Goal: Information Seeking & Learning: Find specific fact

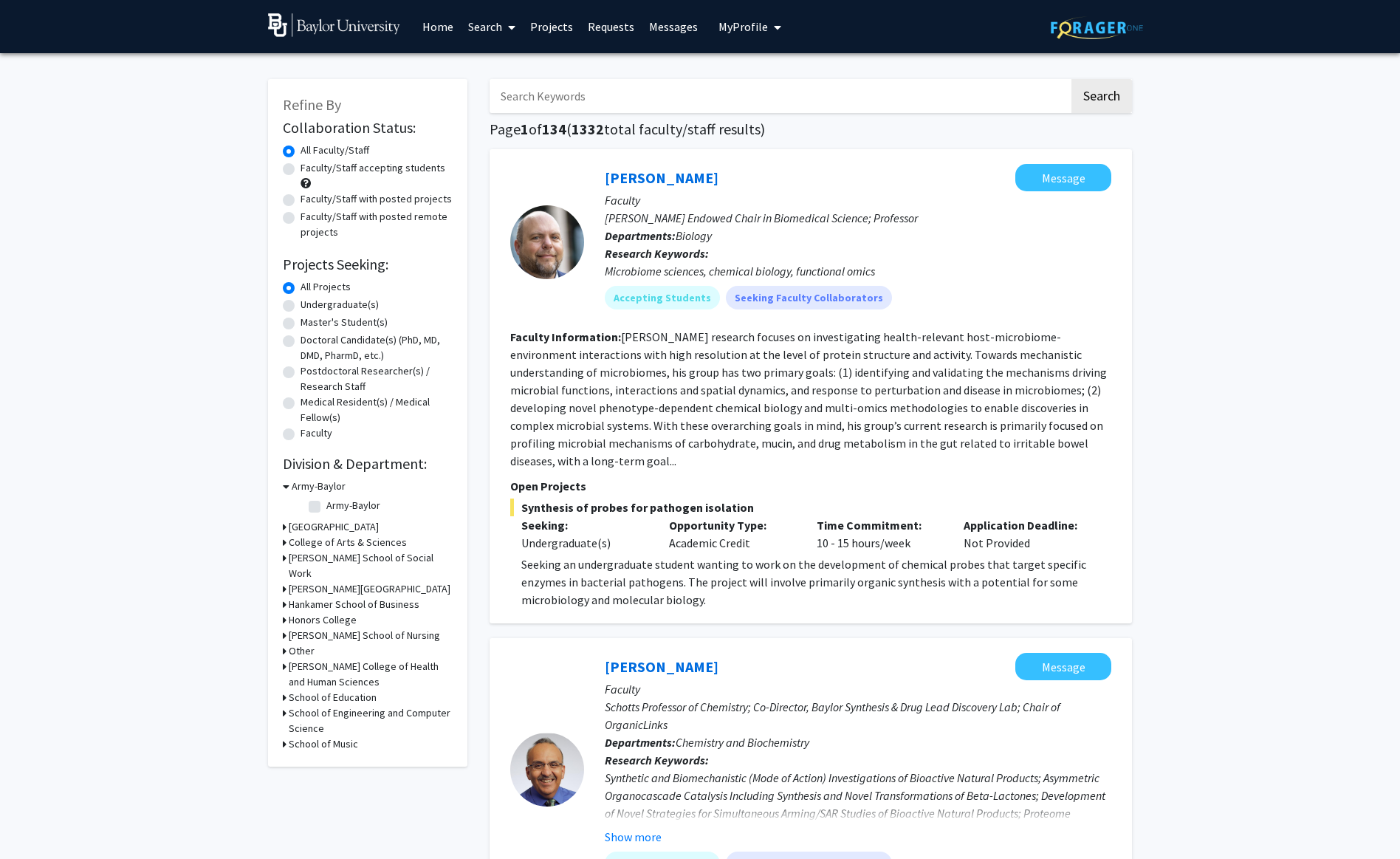
click at [520, 92] on input "Search Keywords" at bounding box center [779, 96] width 580 height 34
type input "[PERSON_NAME]"
click at [1029, 79] on button "Search" at bounding box center [1101, 96] width 61 height 34
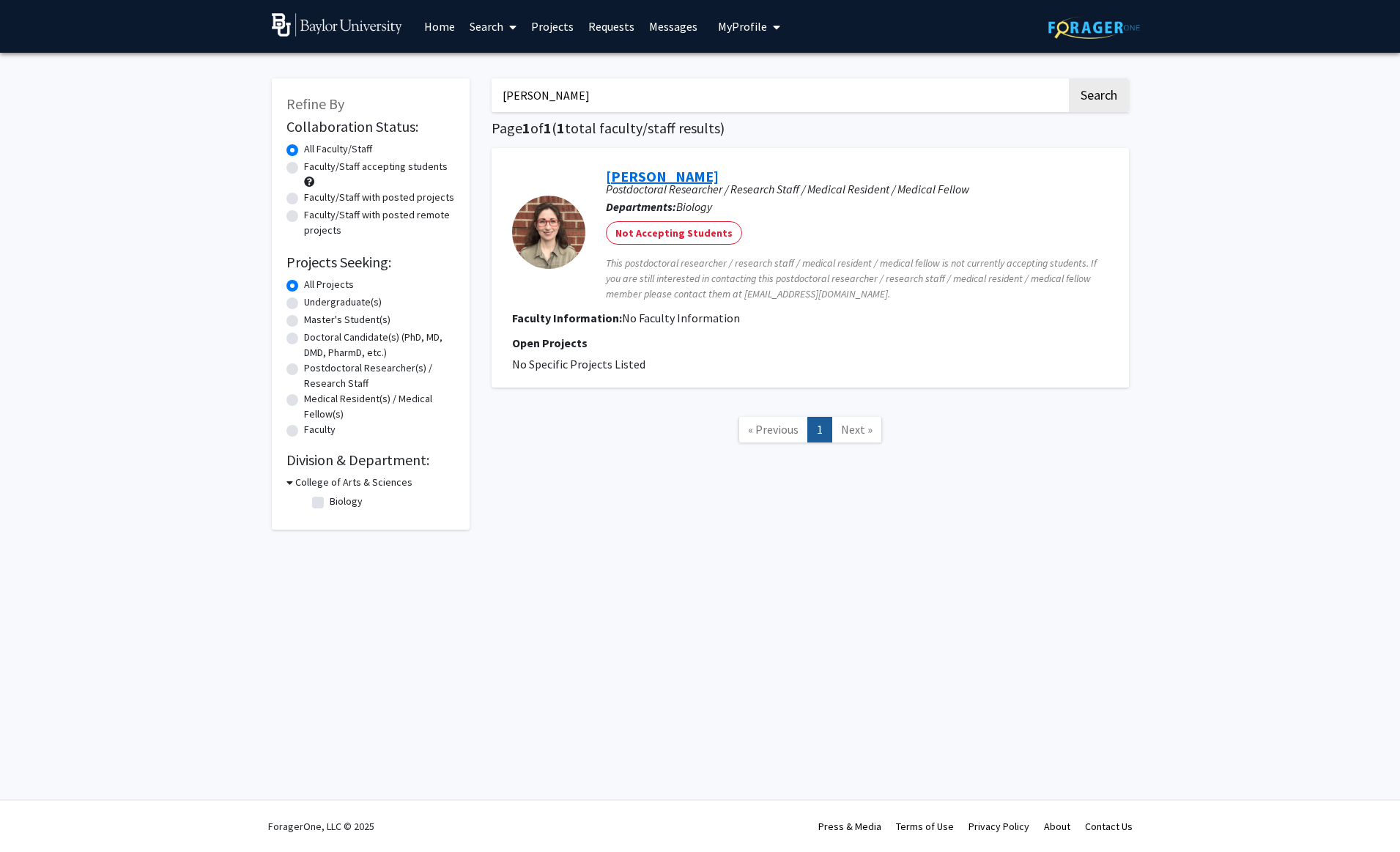
click at [649, 183] on link "[PERSON_NAME]" at bounding box center [663, 176] width 113 height 18
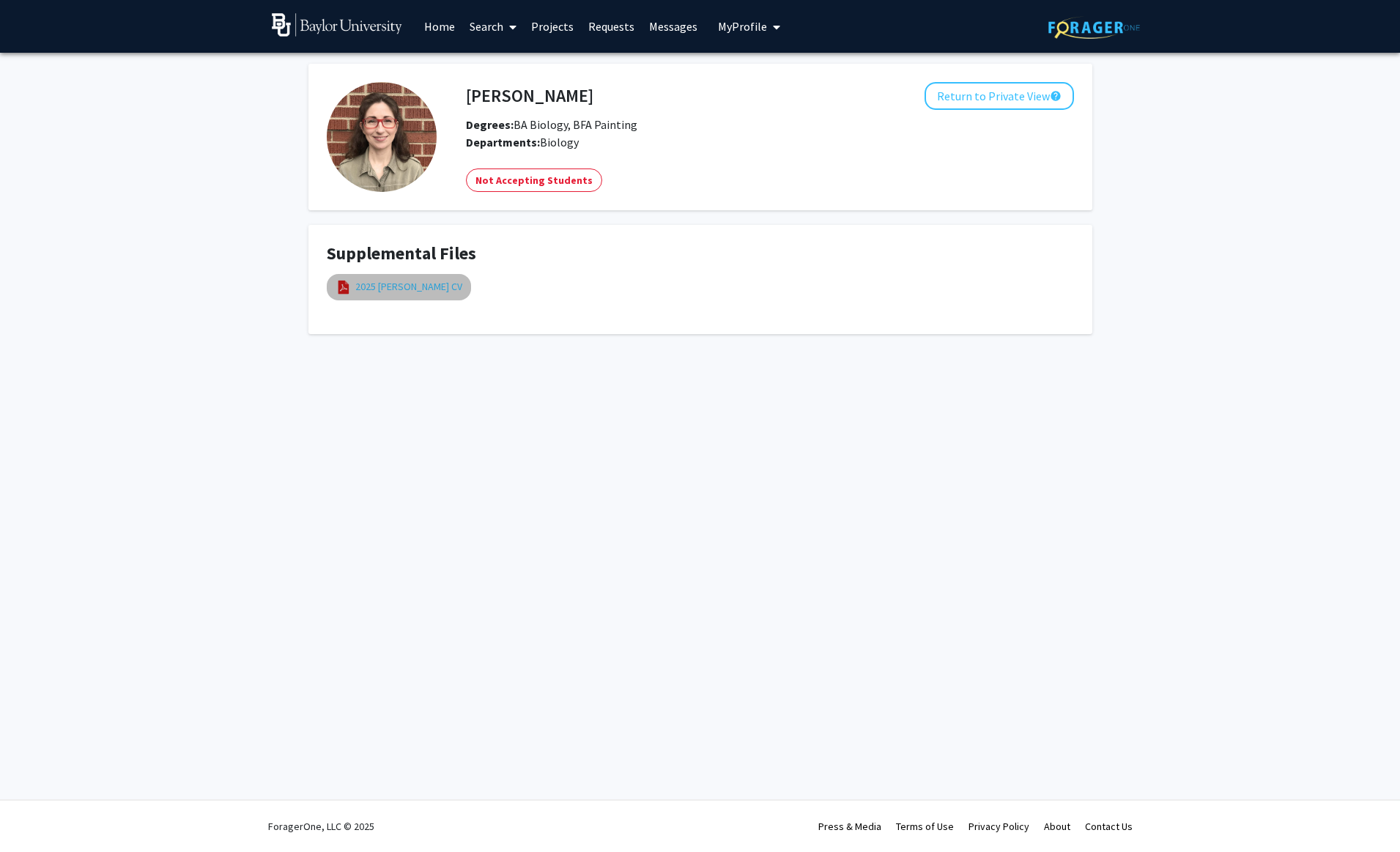
click at [396, 291] on link "2025 [PERSON_NAME] CV" at bounding box center [408, 287] width 107 height 15
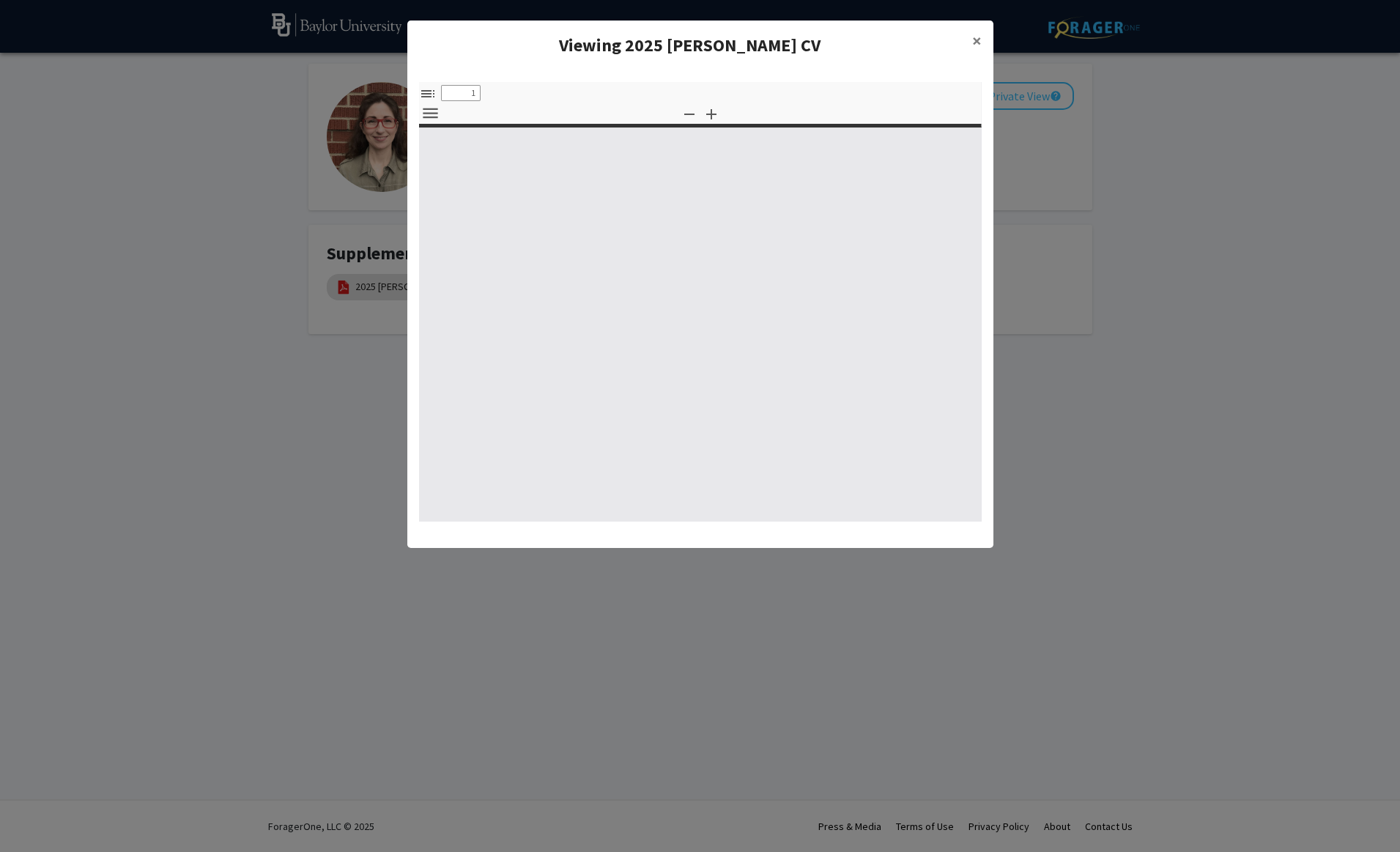
select select "custom"
type input "0"
select select "custom"
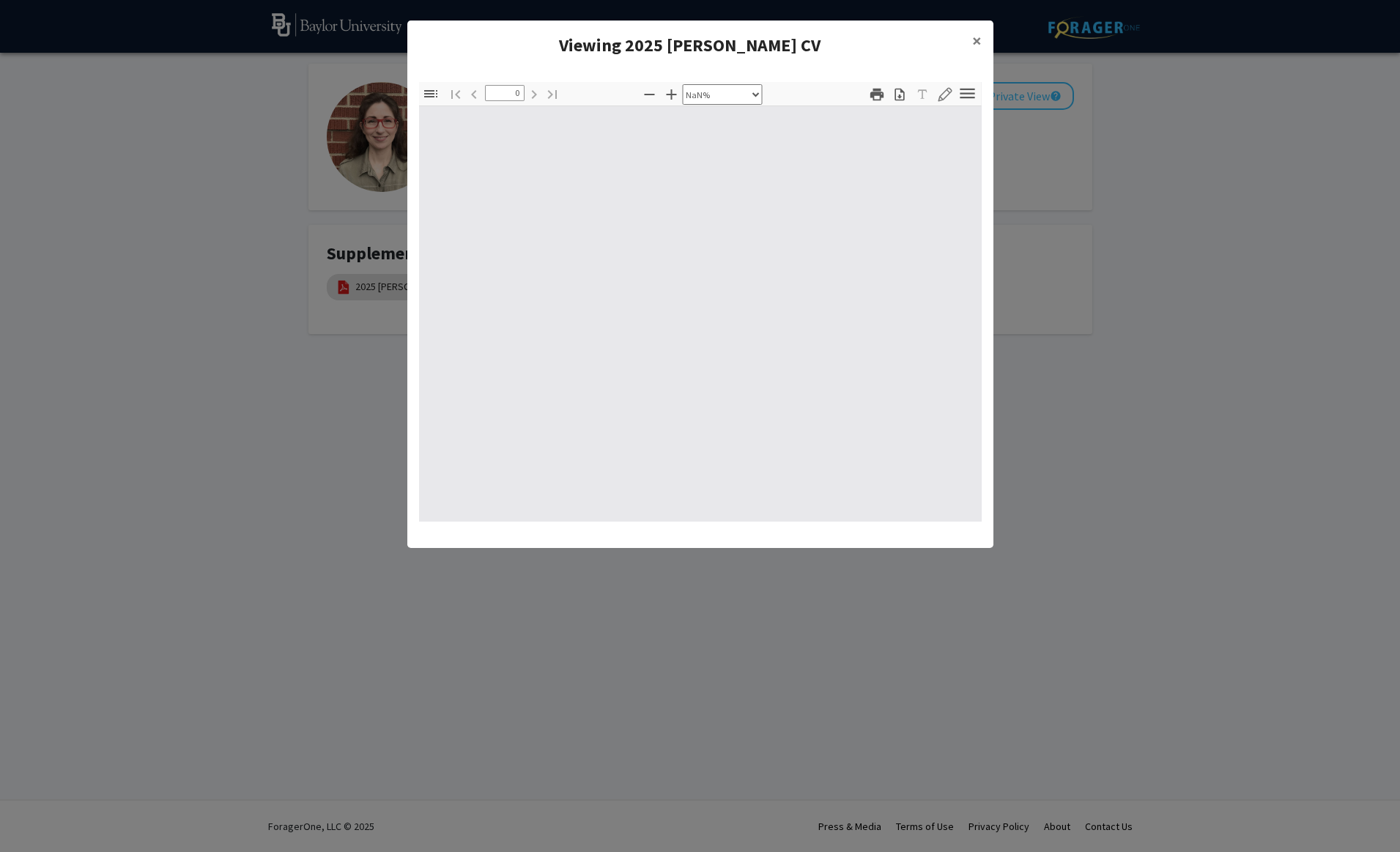
type input "1"
select select "page-width"
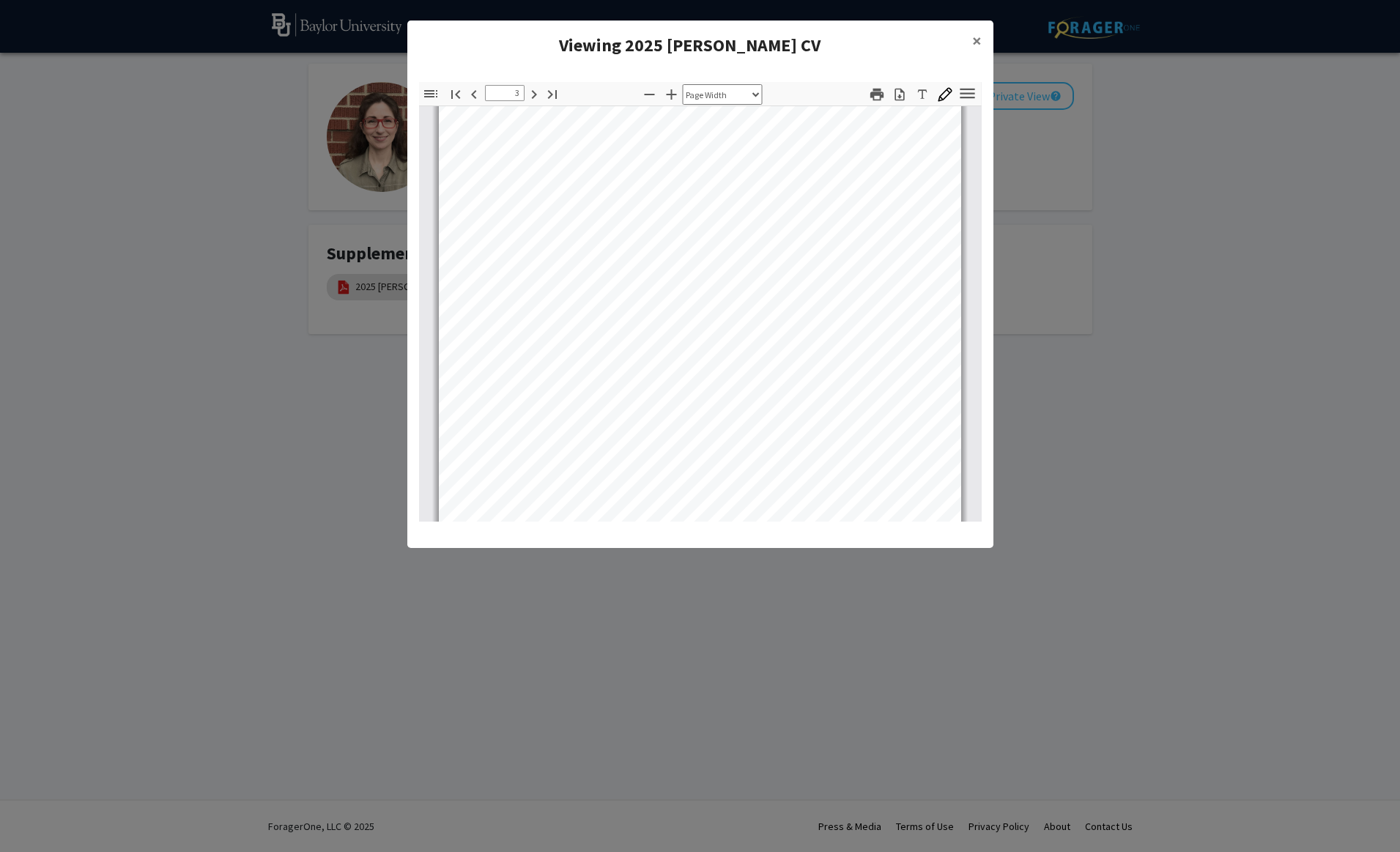
scroll to position [257, 0]
type input "1"
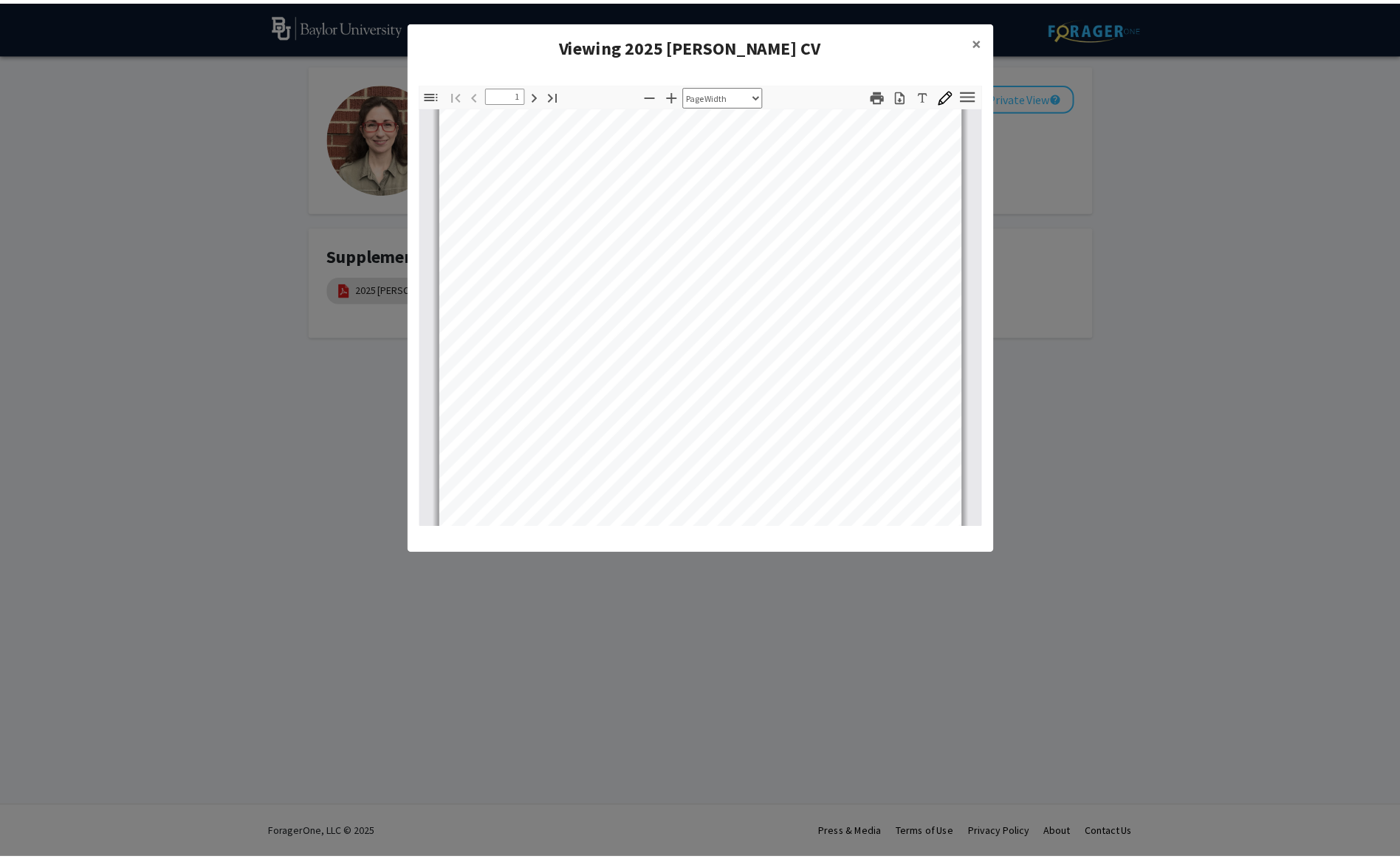
scroll to position [0, 0]
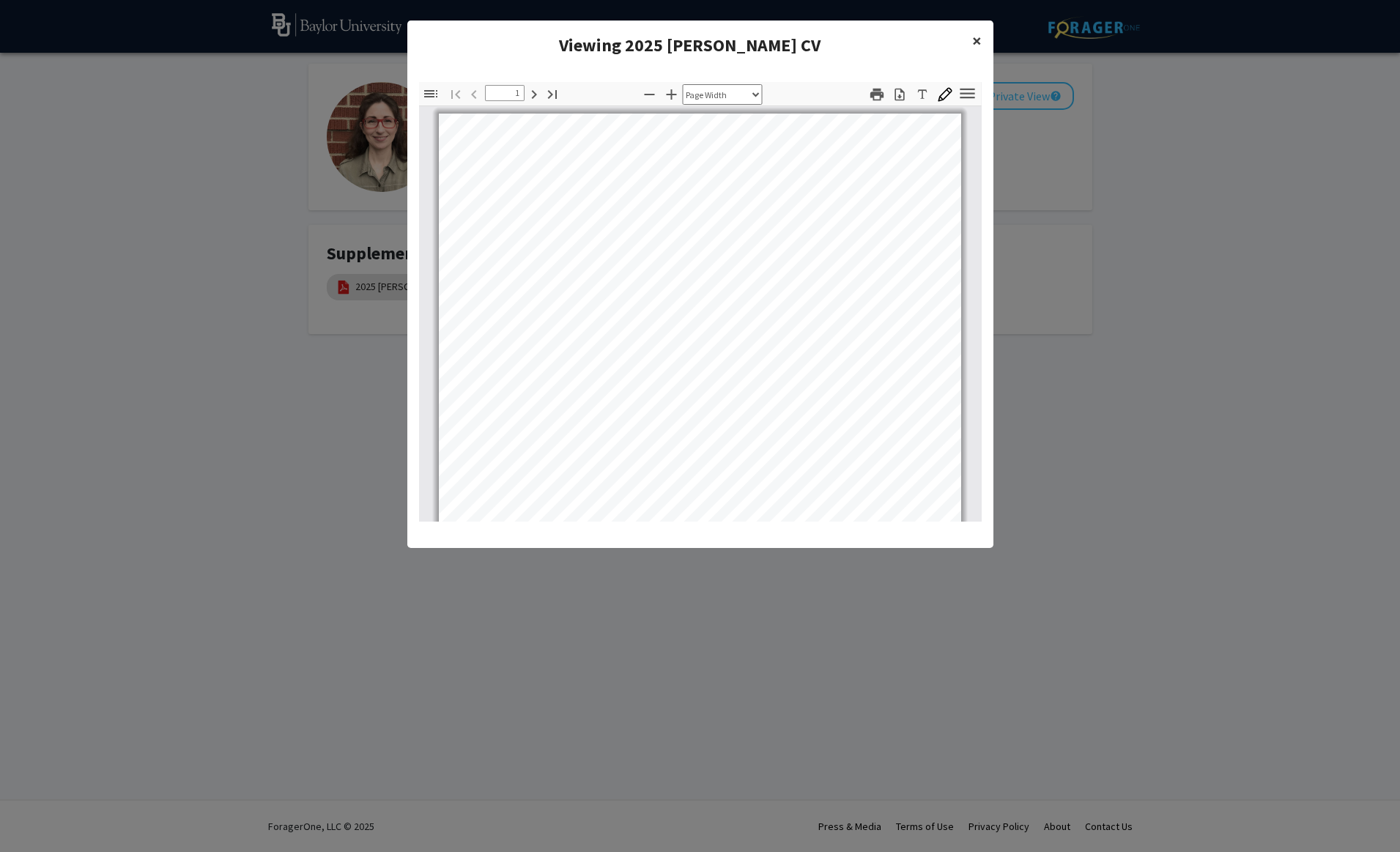
click at [979, 40] on span "×" at bounding box center [977, 41] width 10 height 23
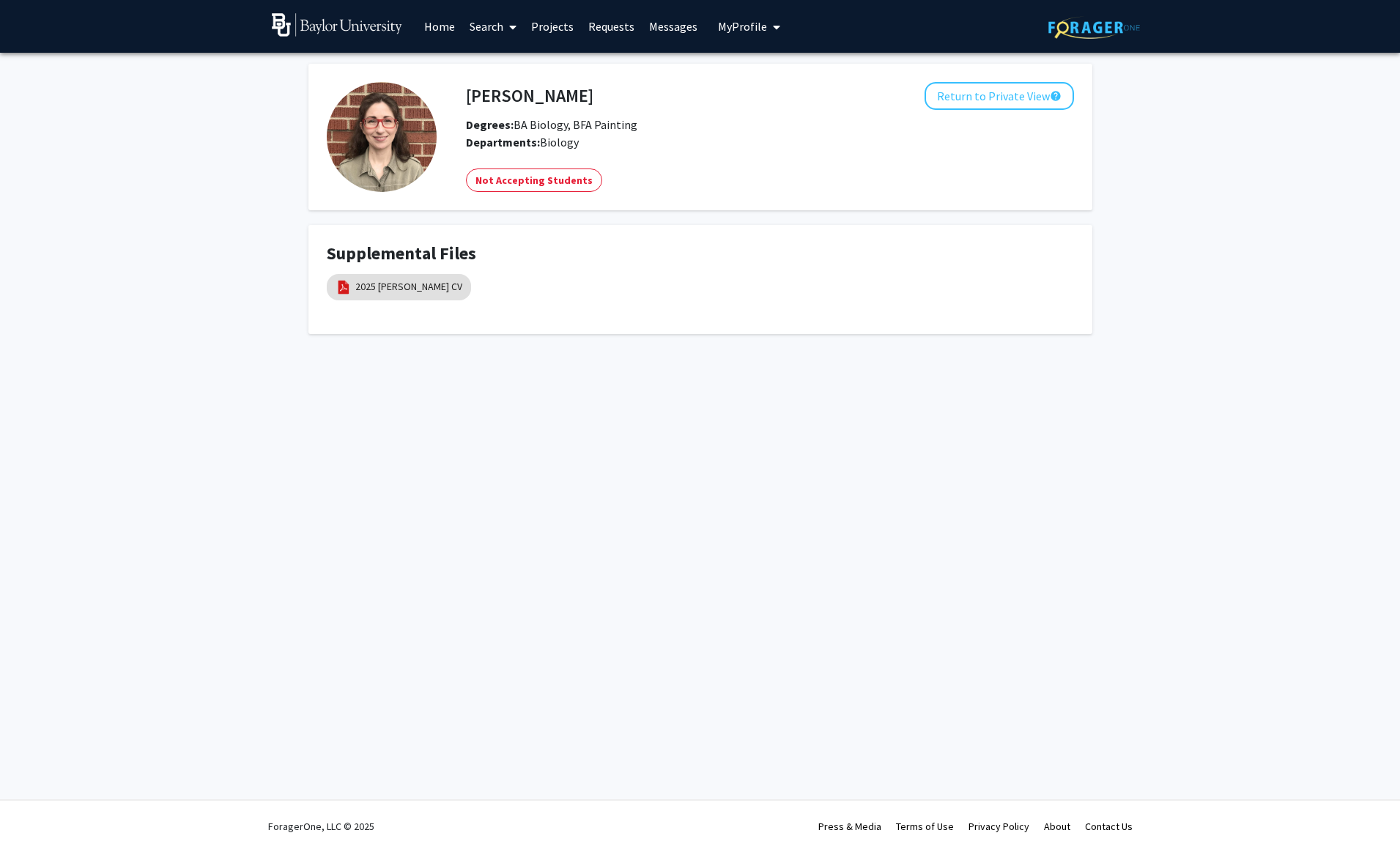
click at [558, 108] on h4 "[PERSON_NAME]" at bounding box center [530, 96] width 127 height 27
click at [754, 21] on span "My Profile" at bounding box center [743, 26] width 49 height 14
click at [779, 83] on span "View Profile" at bounding box center [809, 83] width 89 height 16
